Goal: Task Accomplishment & Management: Manage account settings

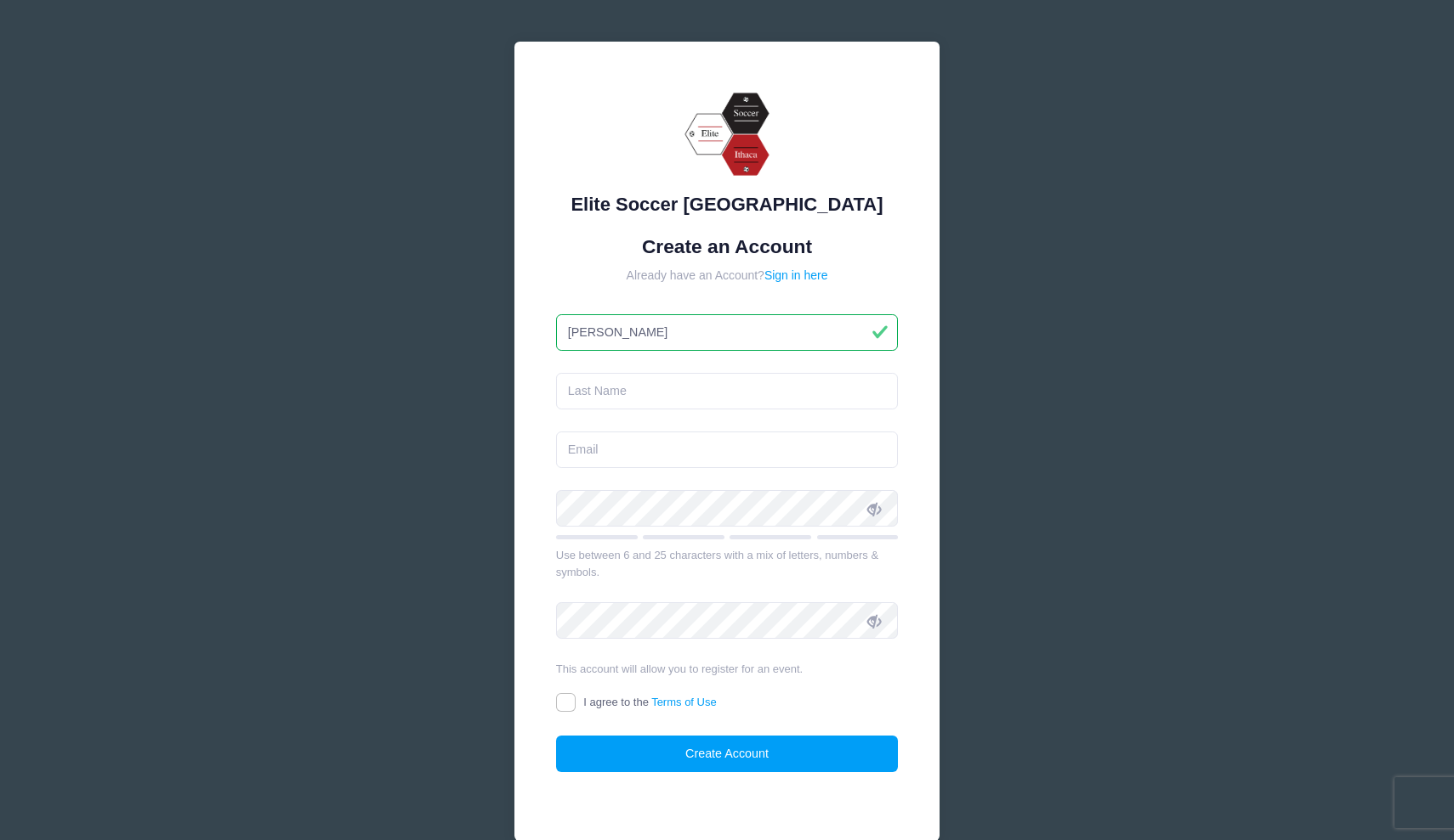
type input "[PERSON_NAME]"
type input "lauralmarko@gmail.com"
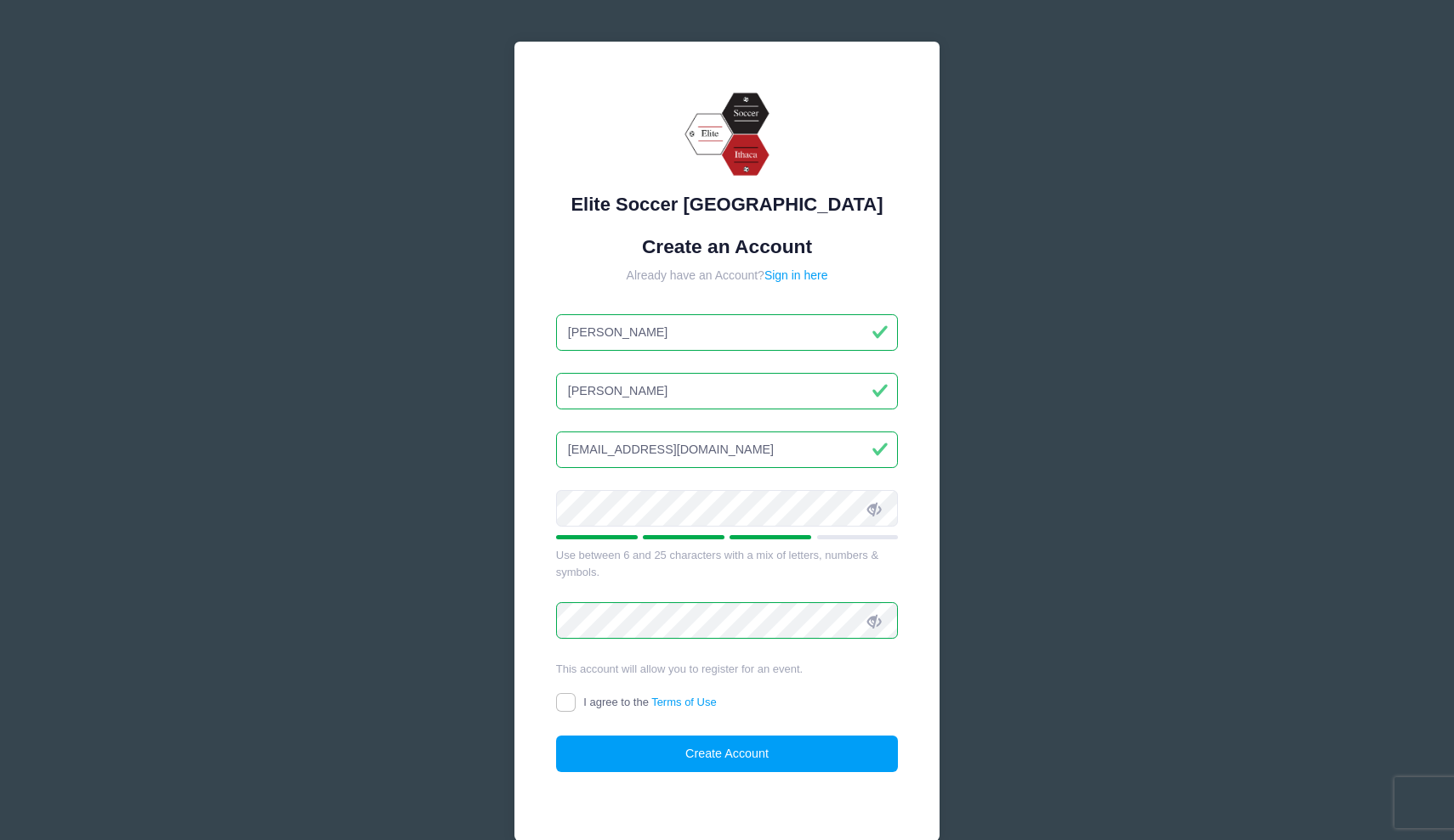
click at [562, 702] on input "I agree to the Terms of Use" at bounding box center [565, 702] width 19 height 19
checkbox input "true"
click at [604, 743] on button "Create Account" at bounding box center [727, 754] width 342 height 37
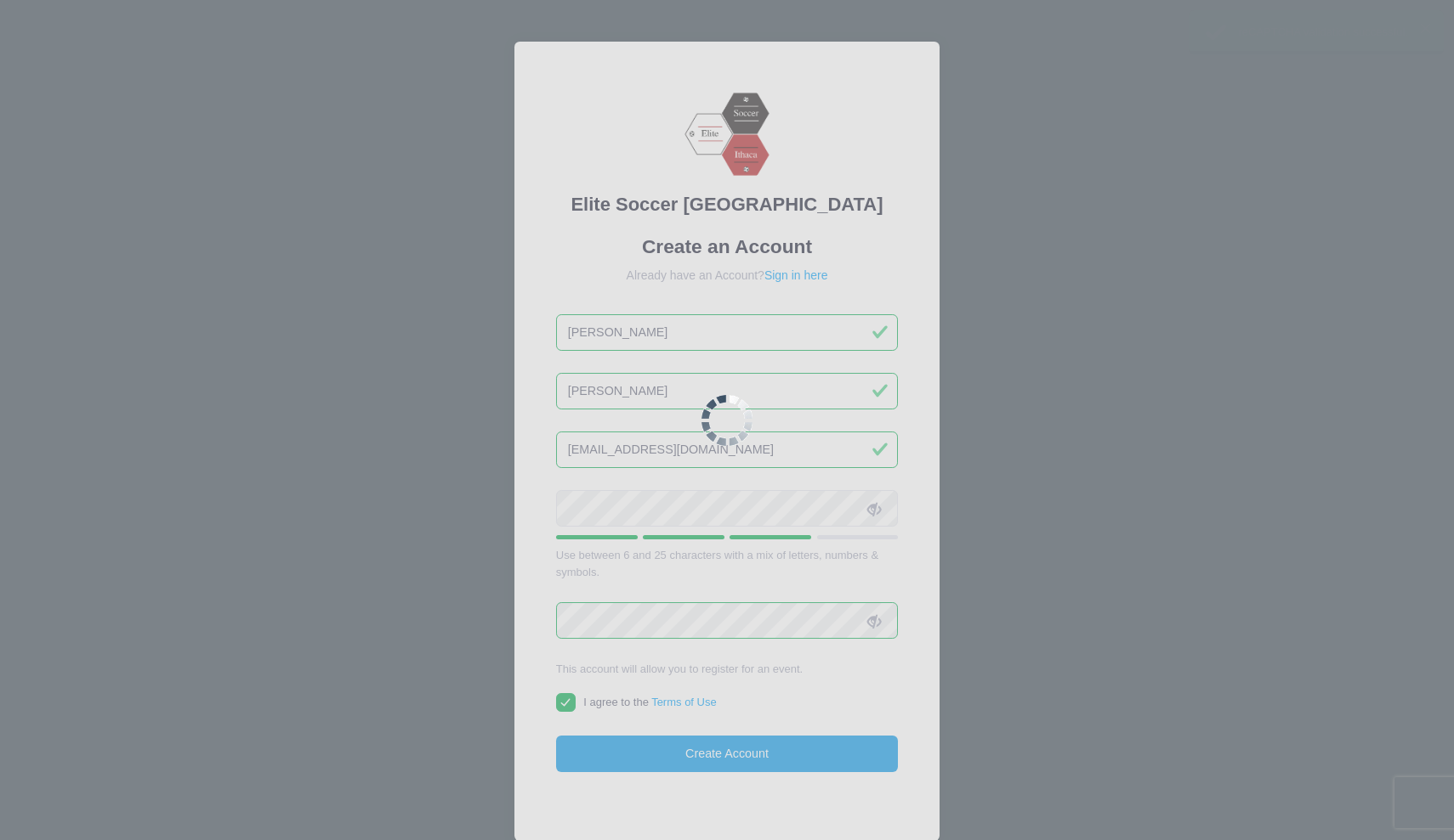
scroll to position [117, 0]
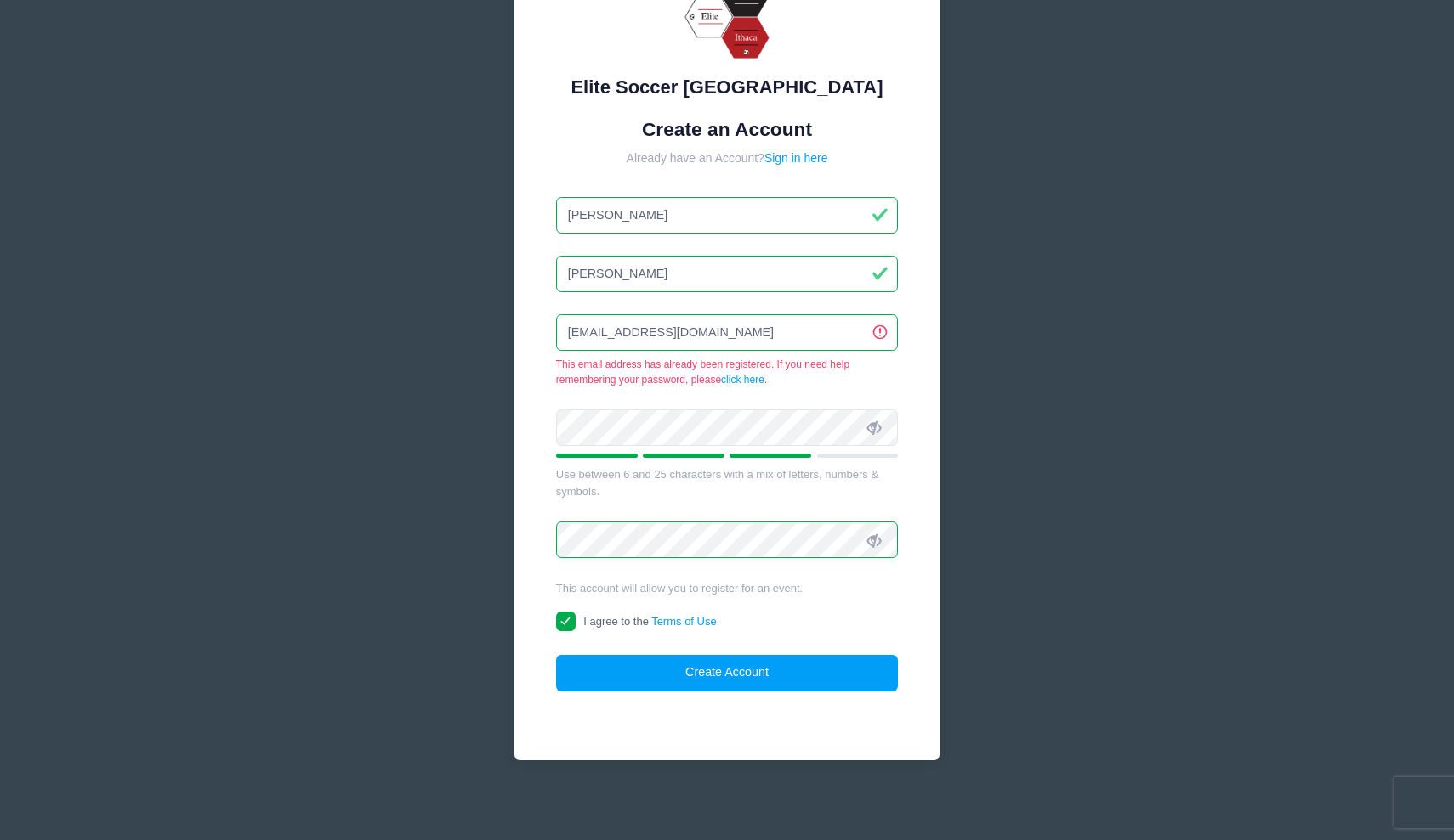
click at [806, 613] on div "I agree to the Terms of Use" at bounding box center [727, 623] width 342 height 19
click at [684, 662] on button "Create Account" at bounding box center [727, 673] width 342 height 37
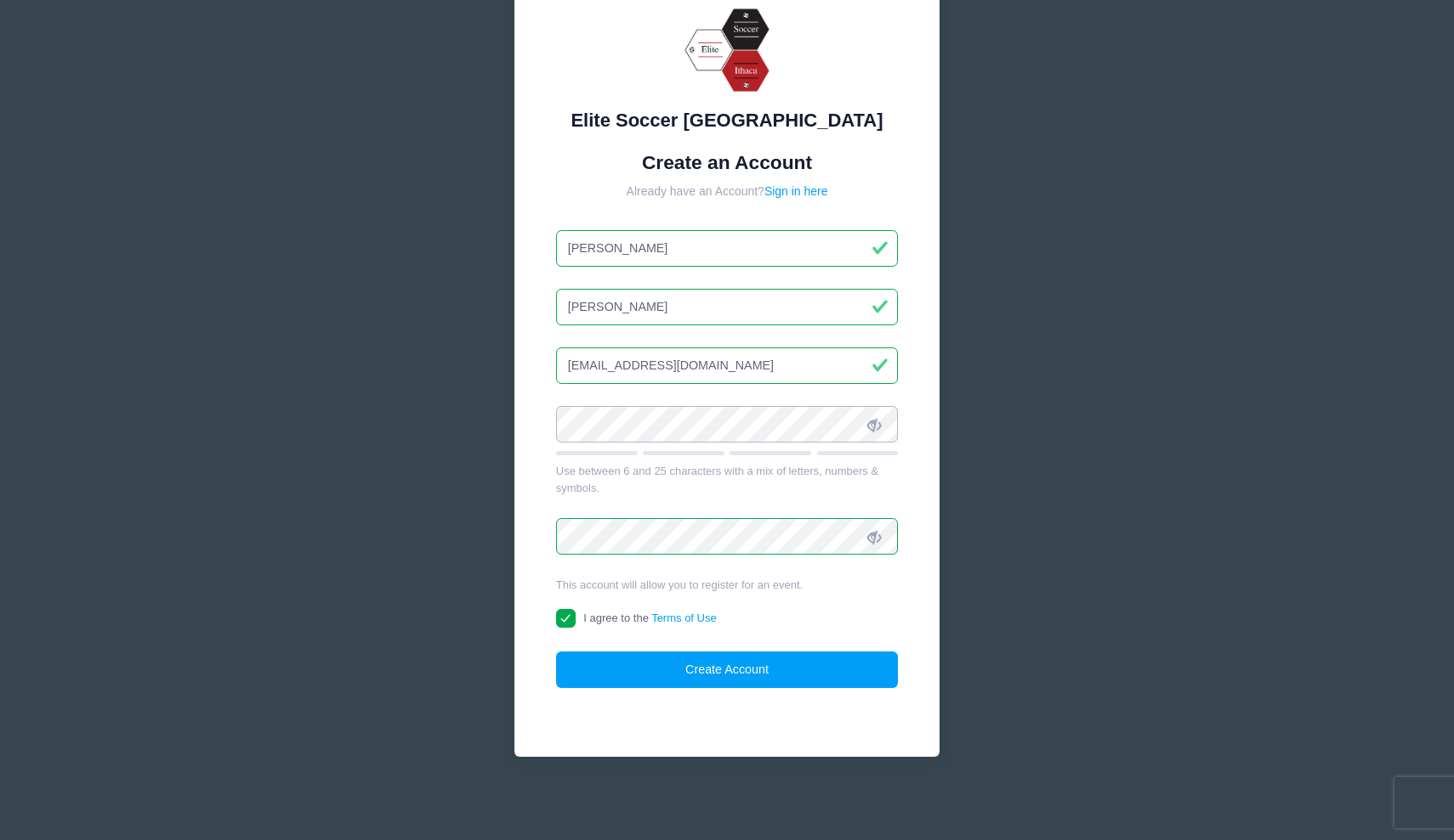
scroll to position [82, 0]
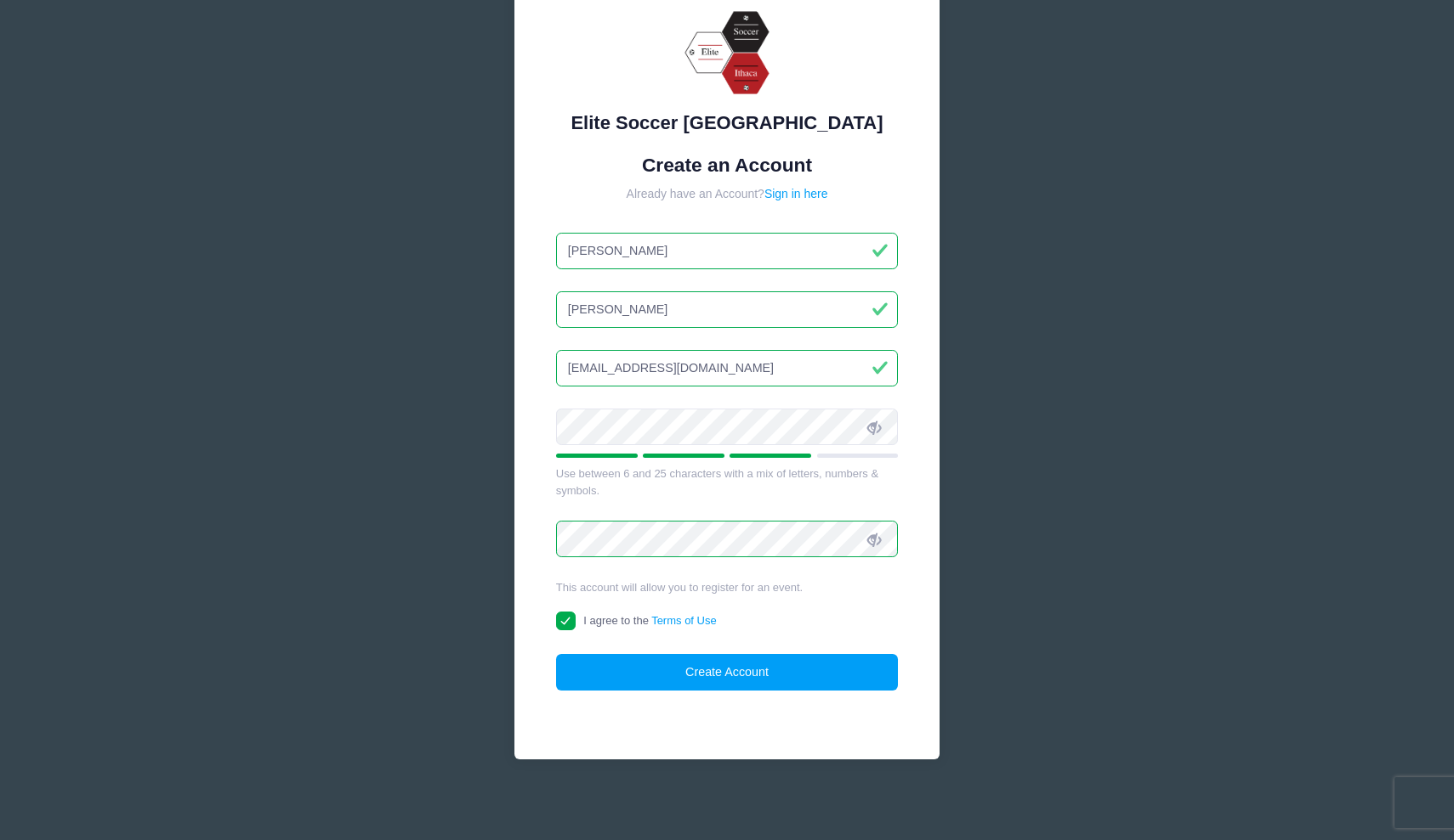
click at [872, 426] on icon at bounding box center [873, 427] width 14 height 14
click at [442, 413] on div "Elite Soccer Ithaca Create an Account Already have an Account? Sign in here Lau…" at bounding box center [727, 381] width 1454 height 924
click at [648, 668] on button "Create Account" at bounding box center [727, 673] width 342 height 37
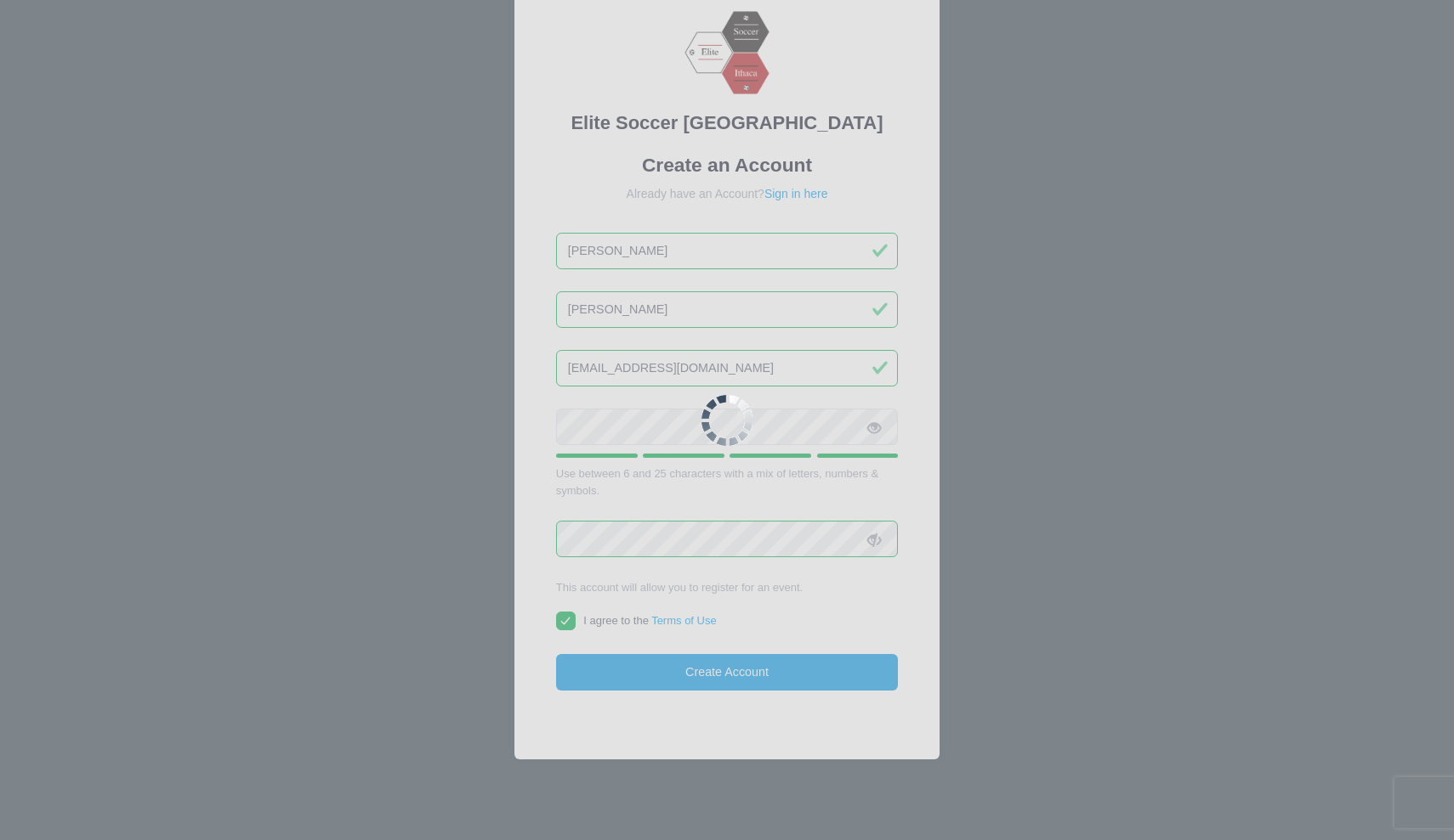
scroll to position [117, 0]
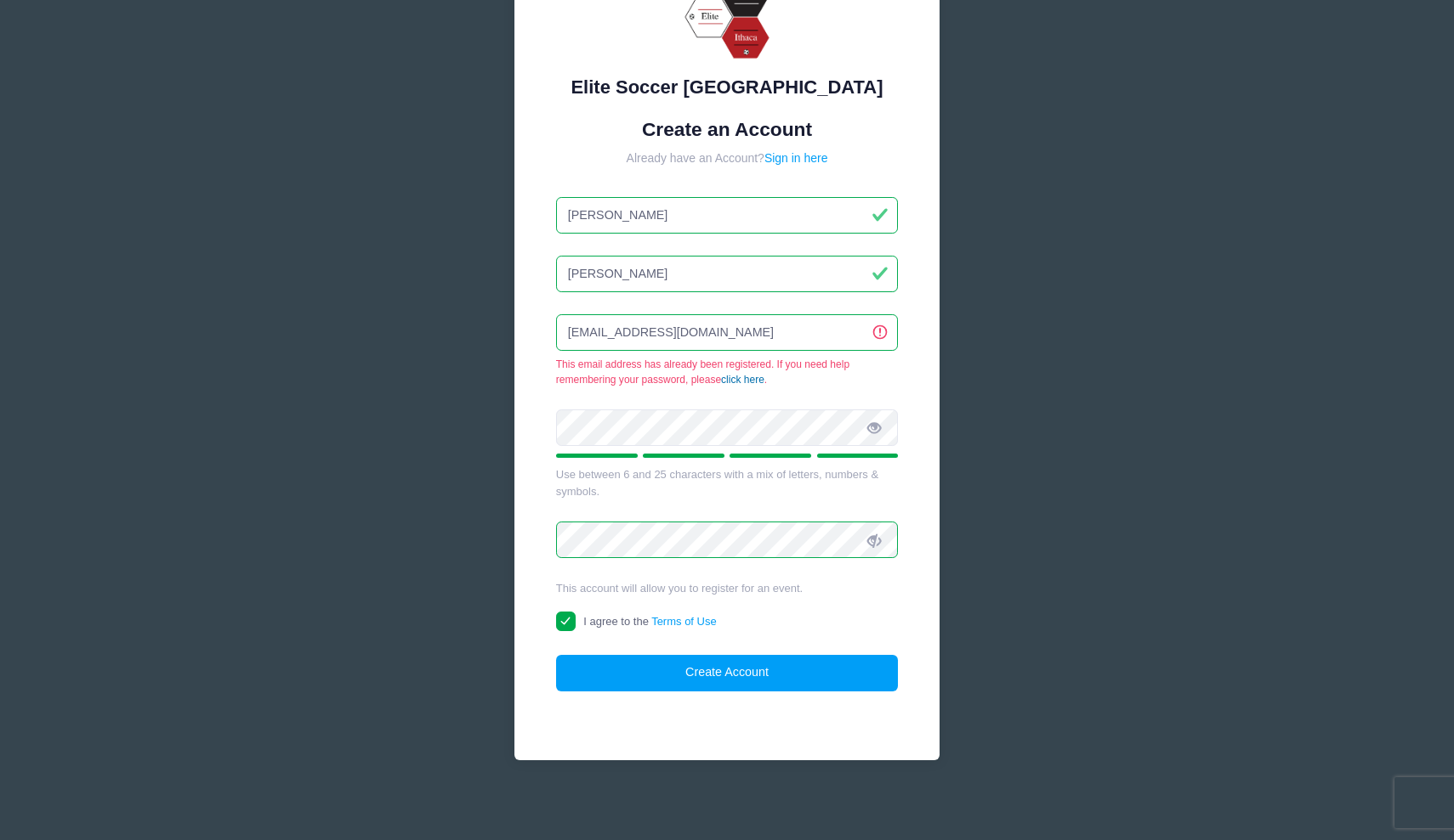
click at [746, 380] on link "click here" at bounding box center [742, 380] width 43 height 12
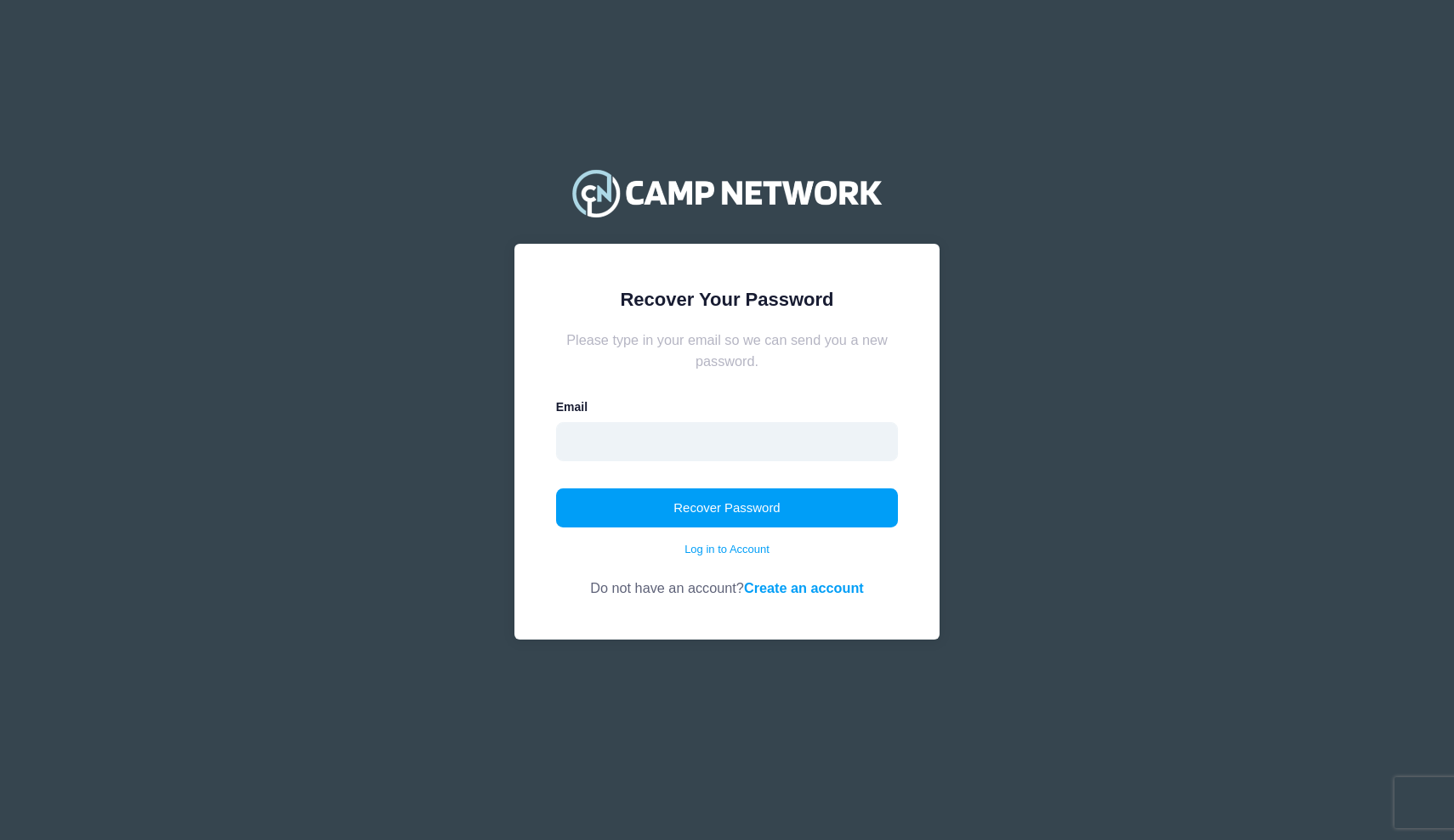
click at [699, 457] on input "email" at bounding box center [727, 442] width 342 height 39
type input "[EMAIL_ADDRESS][DOMAIN_NAME]"
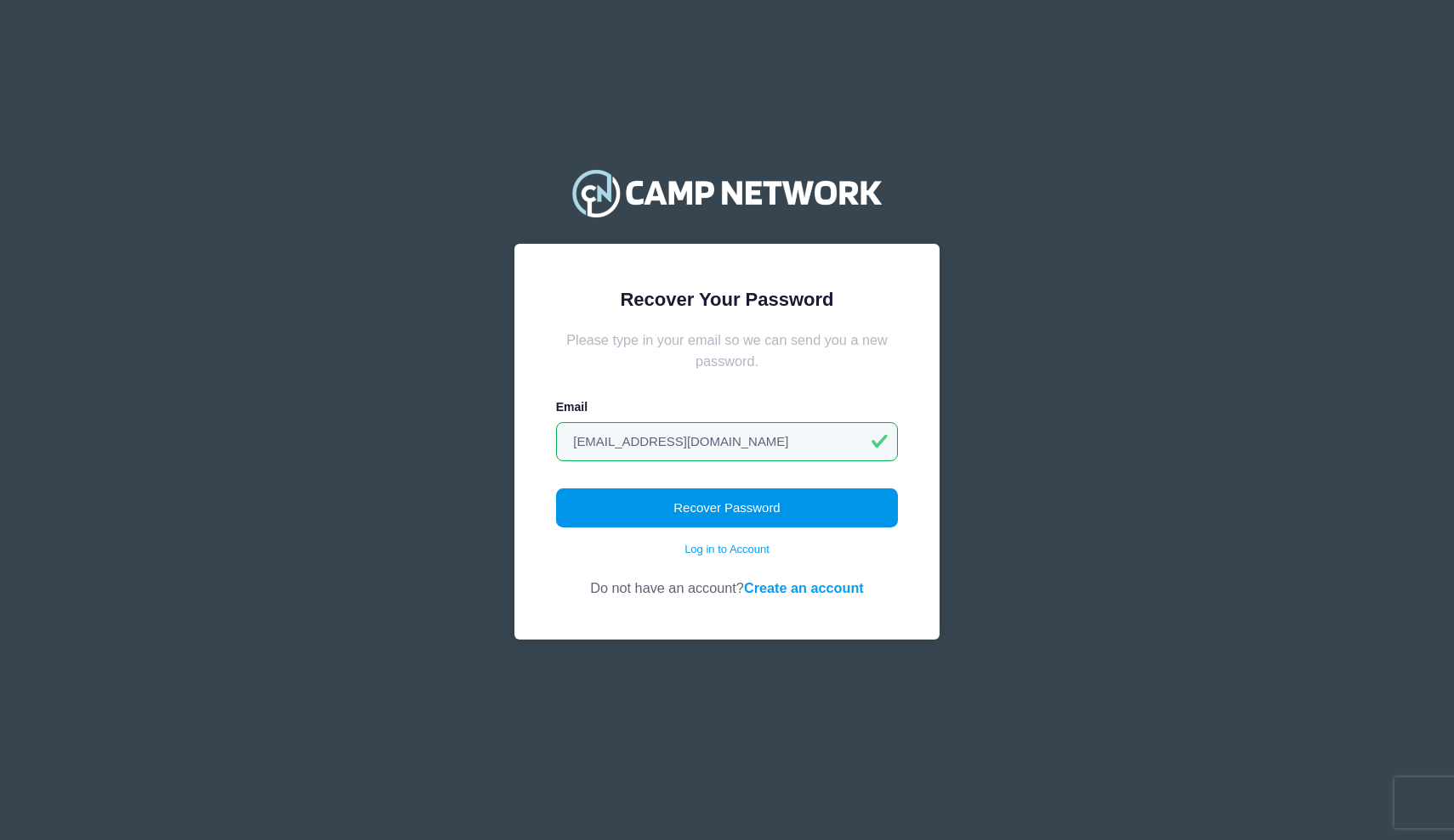
click at [670, 504] on button "Recover Password" at bounding box center [727, 508] width 342 height 39
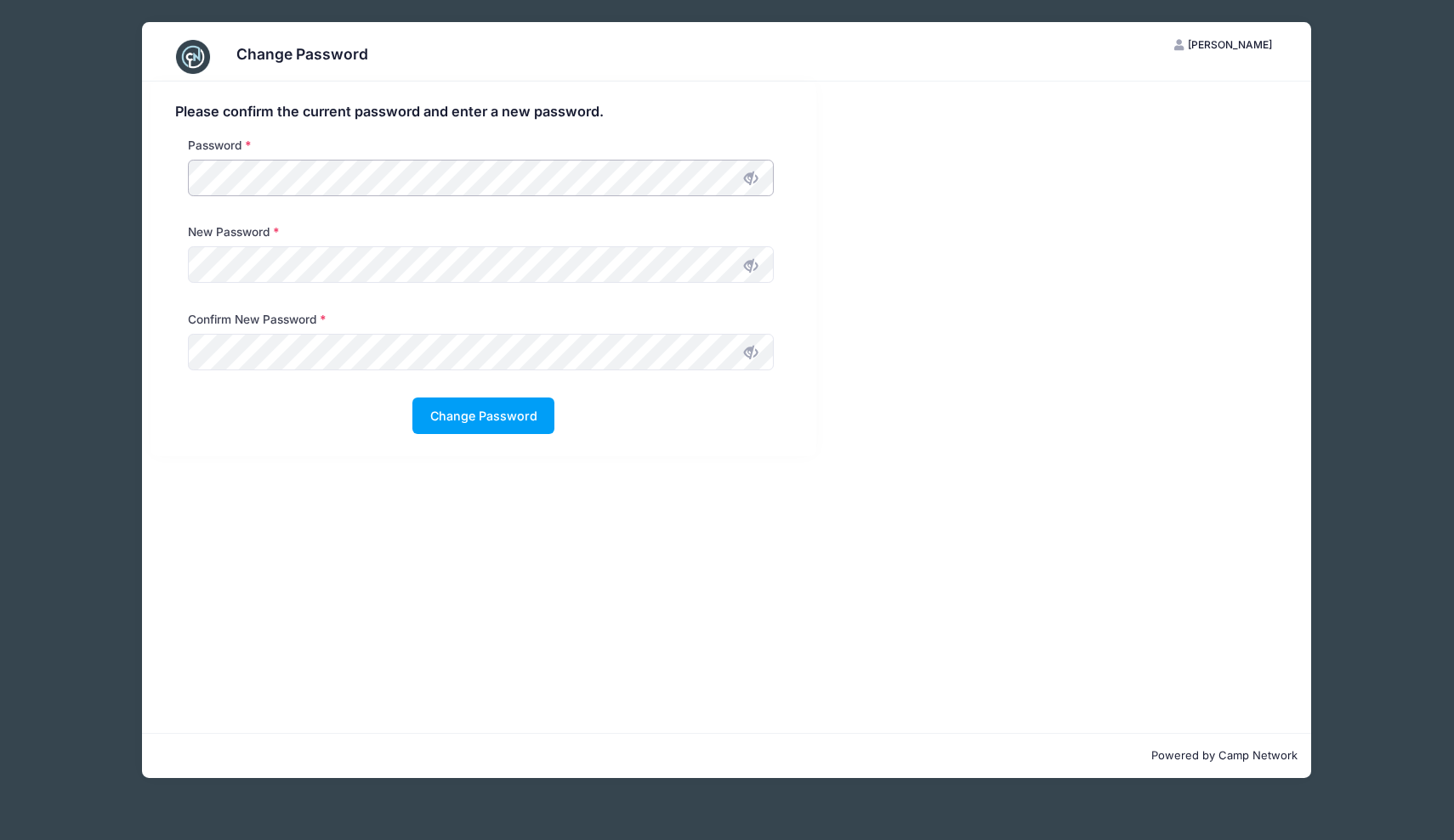
click at [154, 182] on div "Please confirm the current password and enter a new password. Password New Pass…" at bounding box center [483, 269] width 666 height 375
click at [459, 412] on button "Change Password" at bounding box center [483, 416] width 142 height 37
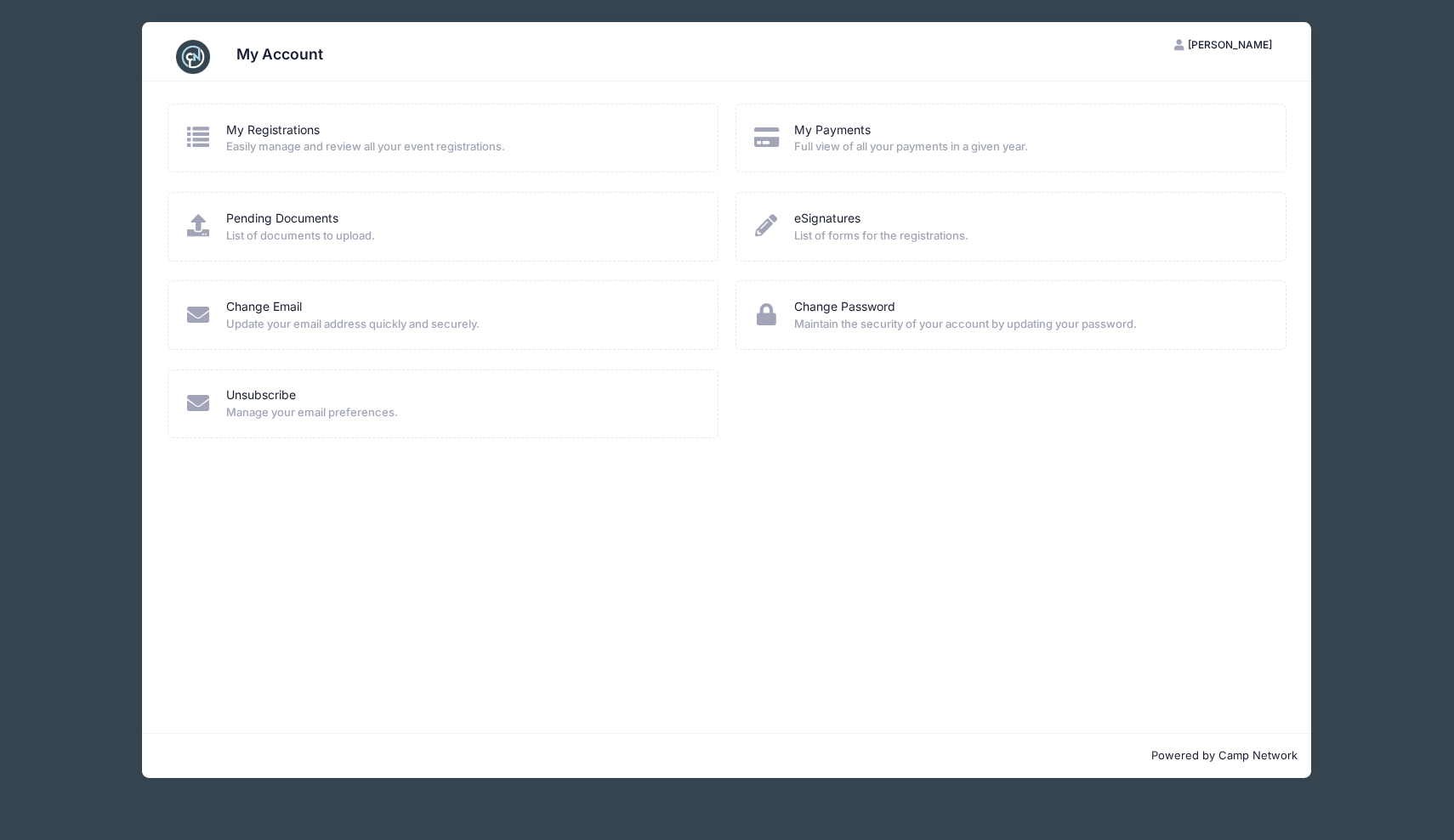
click at [9, 238] on div "My Account [PERSON_NAME] My Account Logout My Registrations" at bounding box center [727, 420] width 1454 height 840
click at [282, 133] on link "My Registrations" at bounding box center [272, 130] width 94 height 17
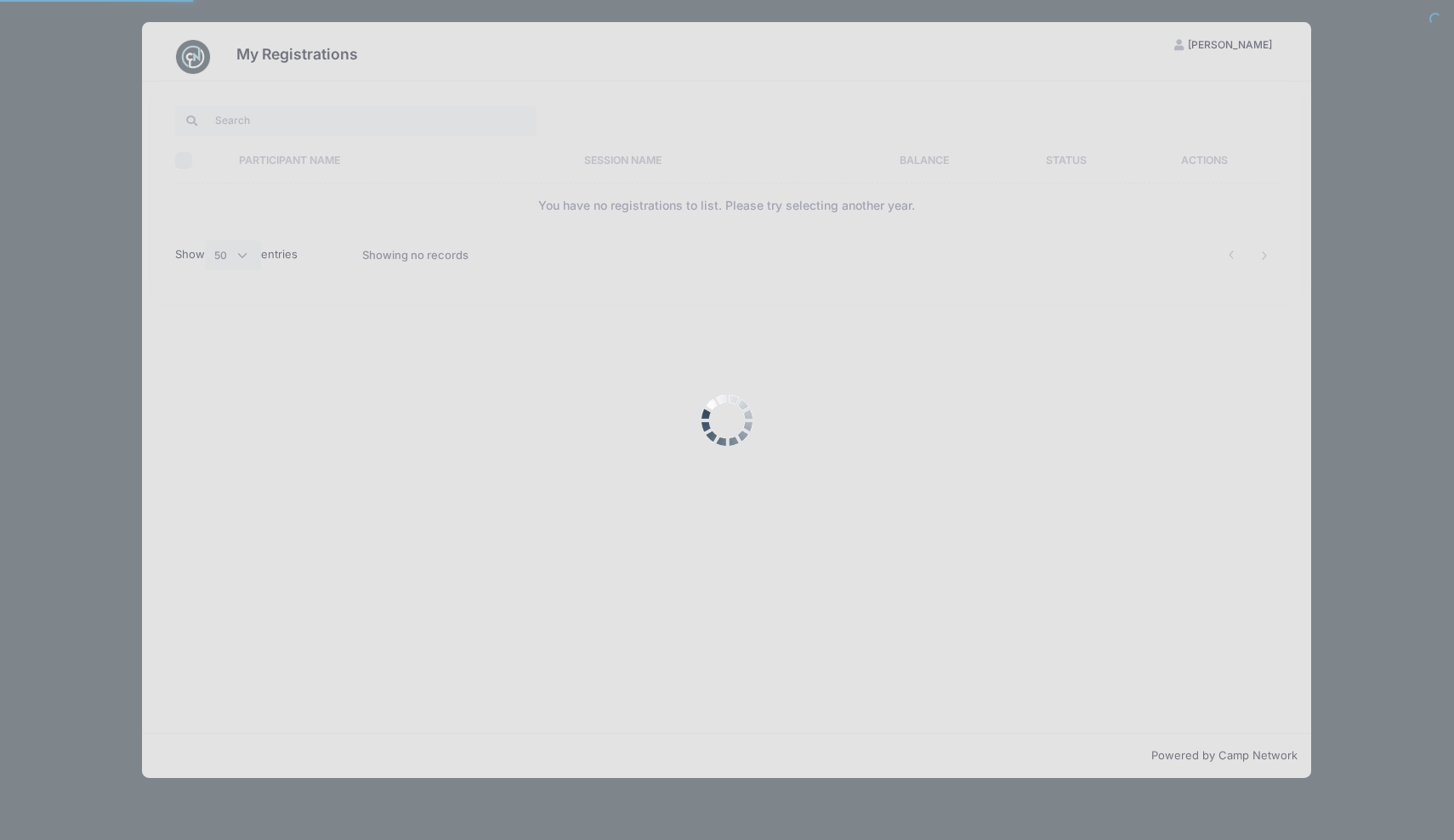
select select "50"
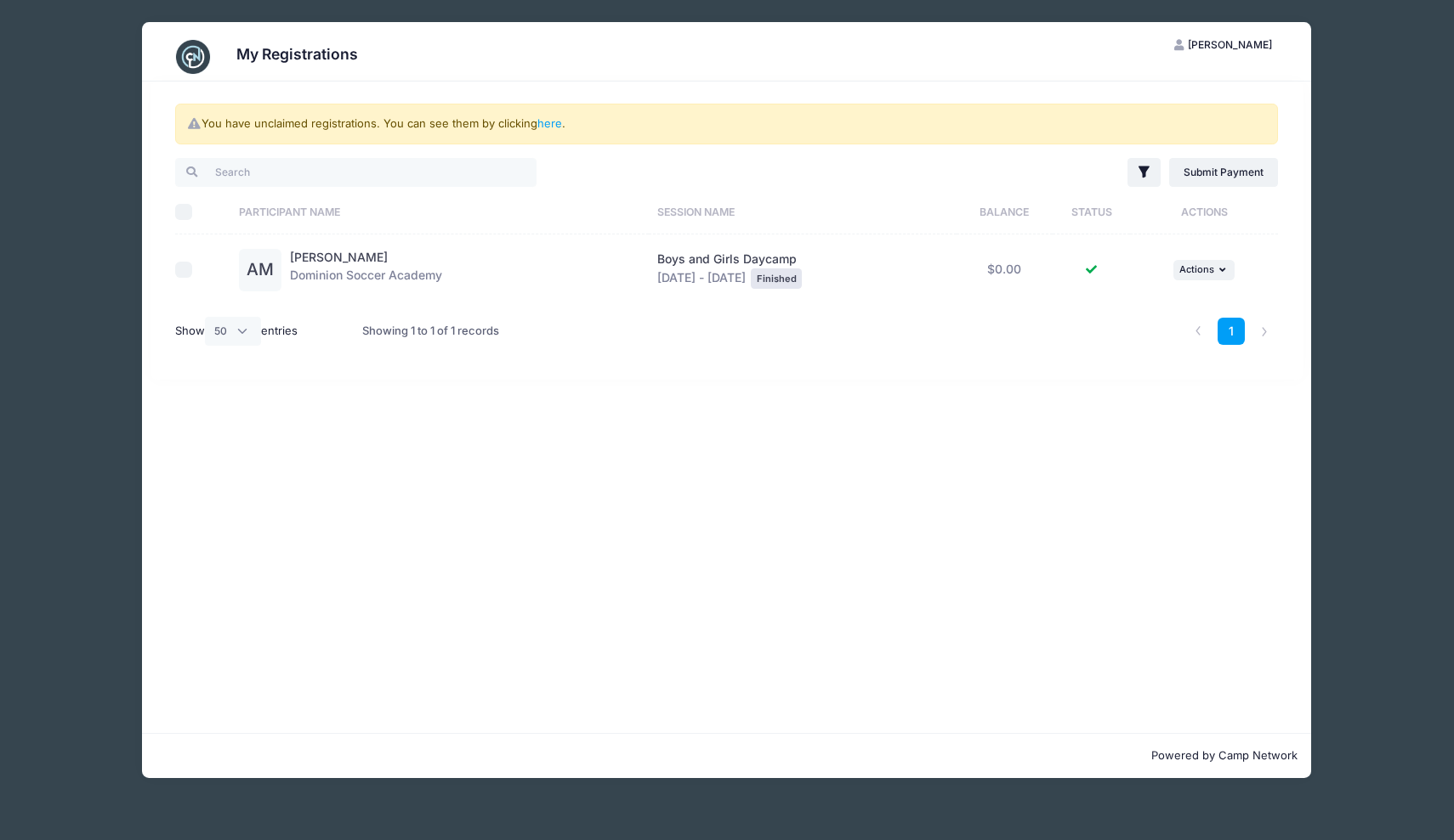
click at [1419, 156] on div "My Registrations [PERSON_NAME] My Account Logout You have unclaimed registratio…" at bounding box center [727, 400] width 1403 height 801
